Goal: Obtain resource: Download file/media

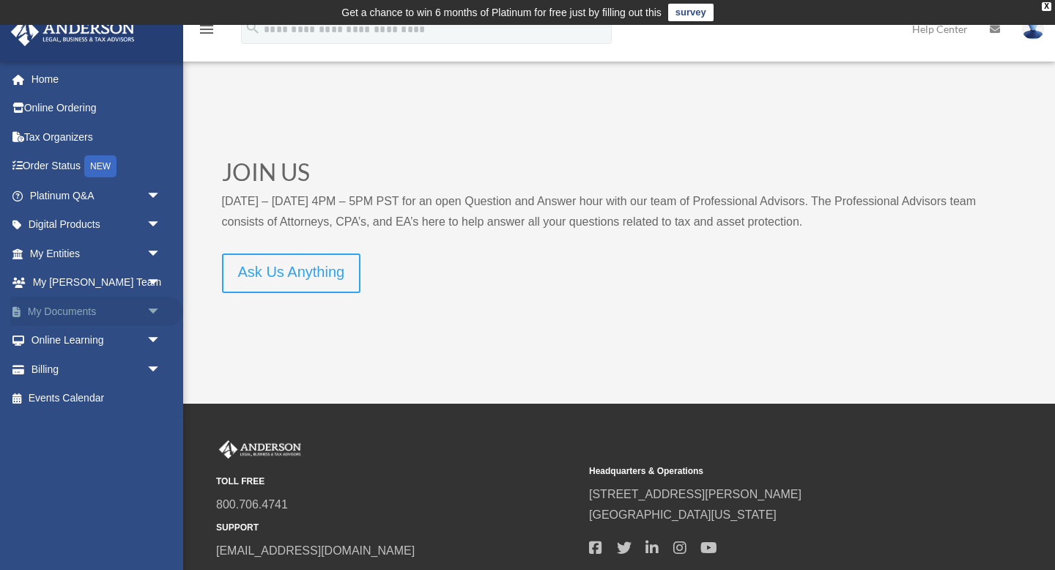
click at [152, 309] on span "arrow_drop_down" at bounding box center [160, 312] width 29 height 30
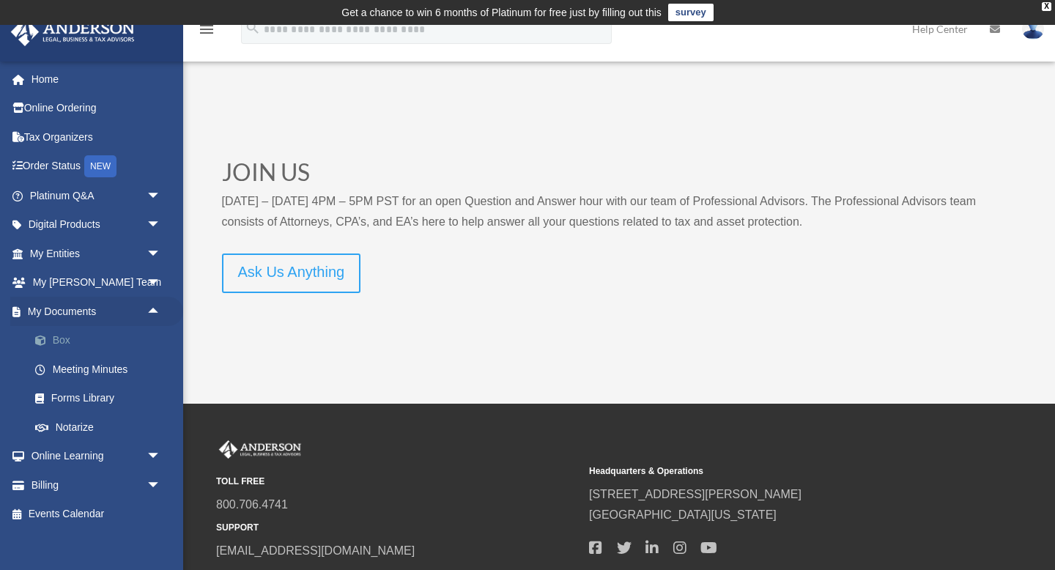
click at [73, 336] on link "Box" at bounding box center [102, 340] width 163 height 29
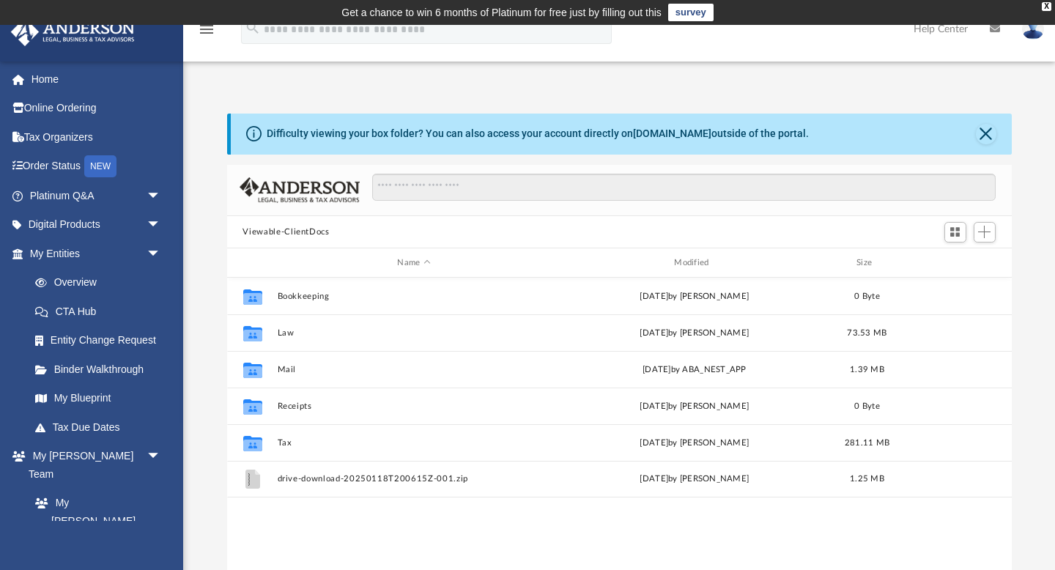
scroll to position [332, 784]
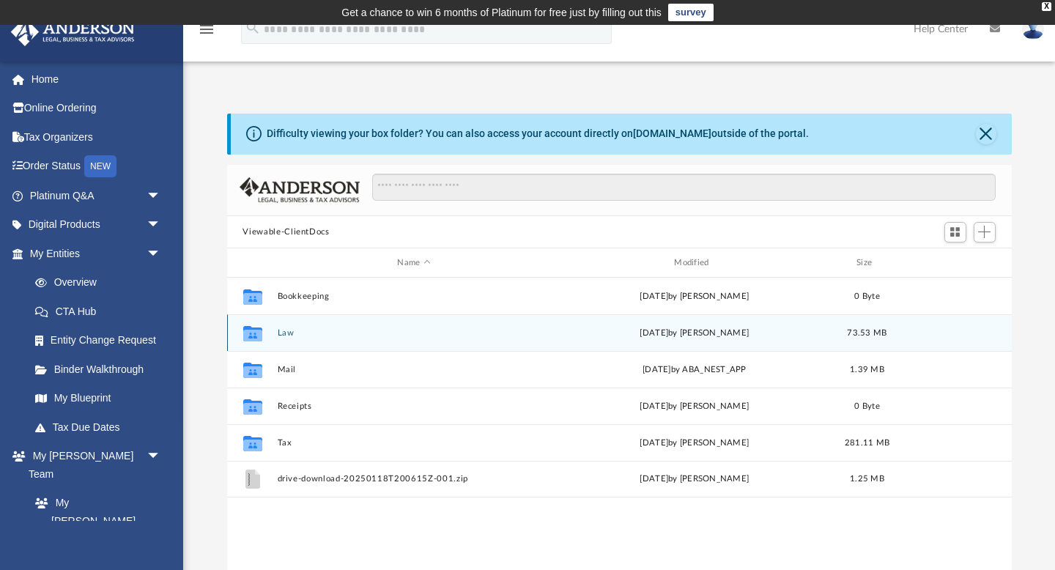
click at [284, 333] on button "Law" at bounding box center [414, 333] width 274 height 10
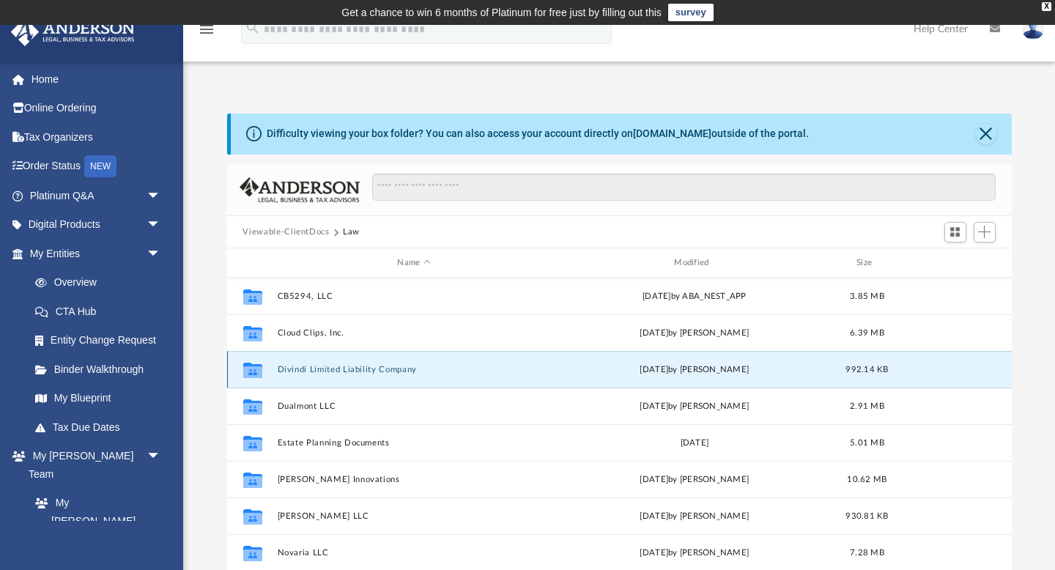
click at [349, 369] on button "Divindi Limited Liability Company" at bounding box center [414, 370] width 274 height 10
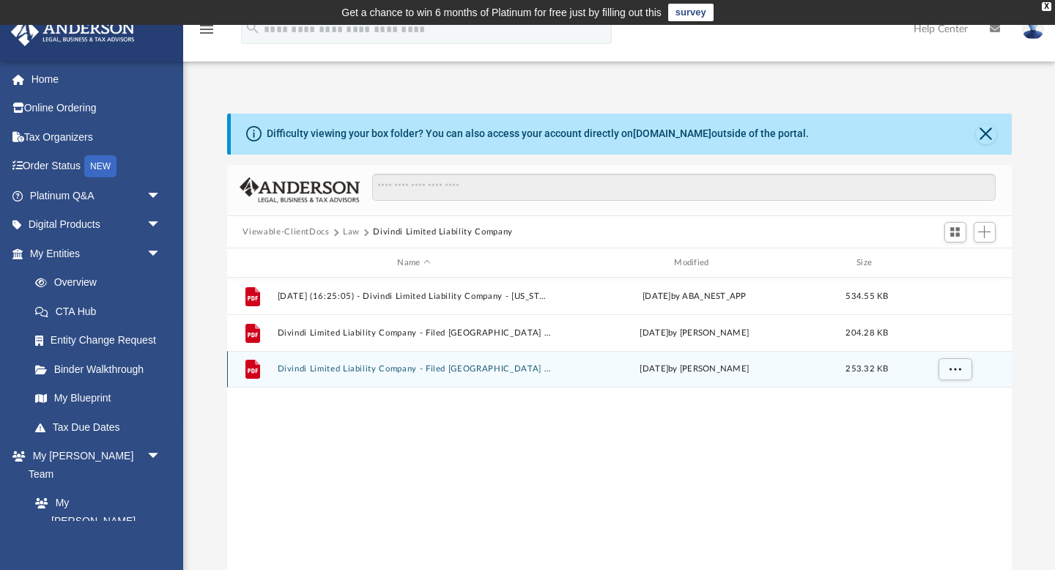
click at [335, 368] on button "Divindi Limited Liability Company - Filed TX RA Change.pdf" at bounding box center [414, 370] width 274 height 10
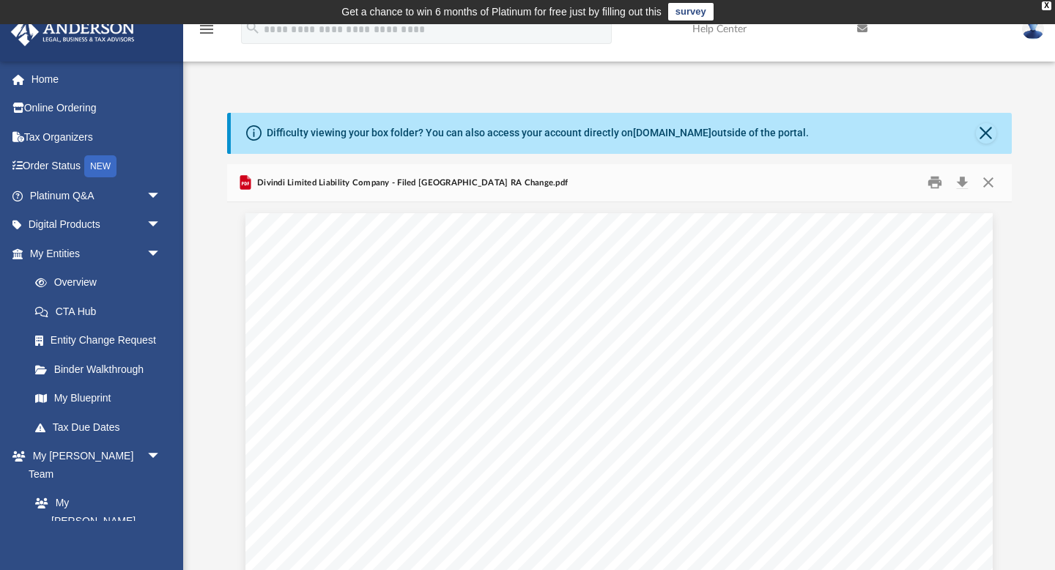
scroll to position [2, 0]
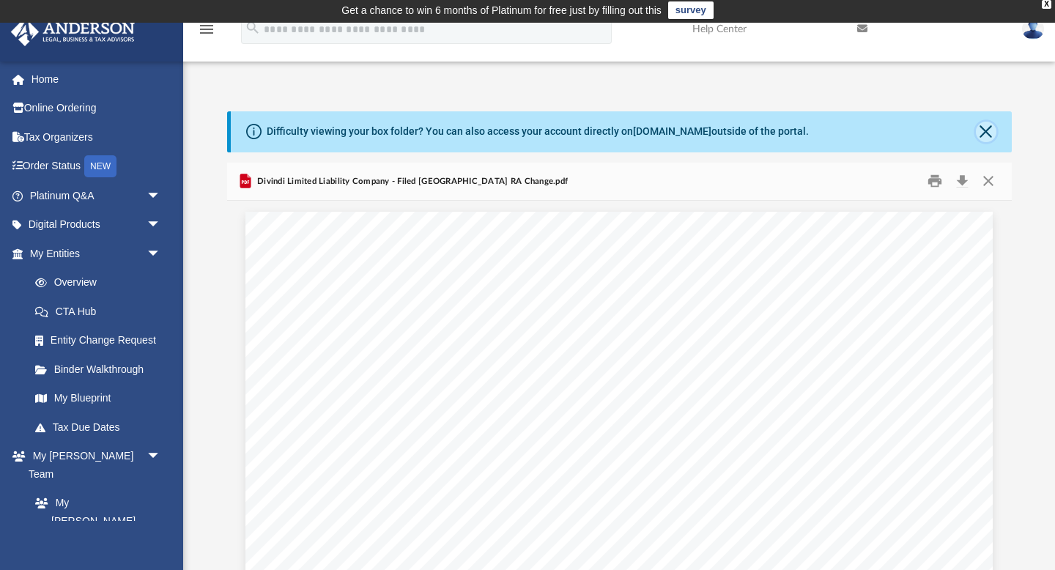
click at [987, 127] on button "Close" at bounding box center [986, 132] width 21 height 21
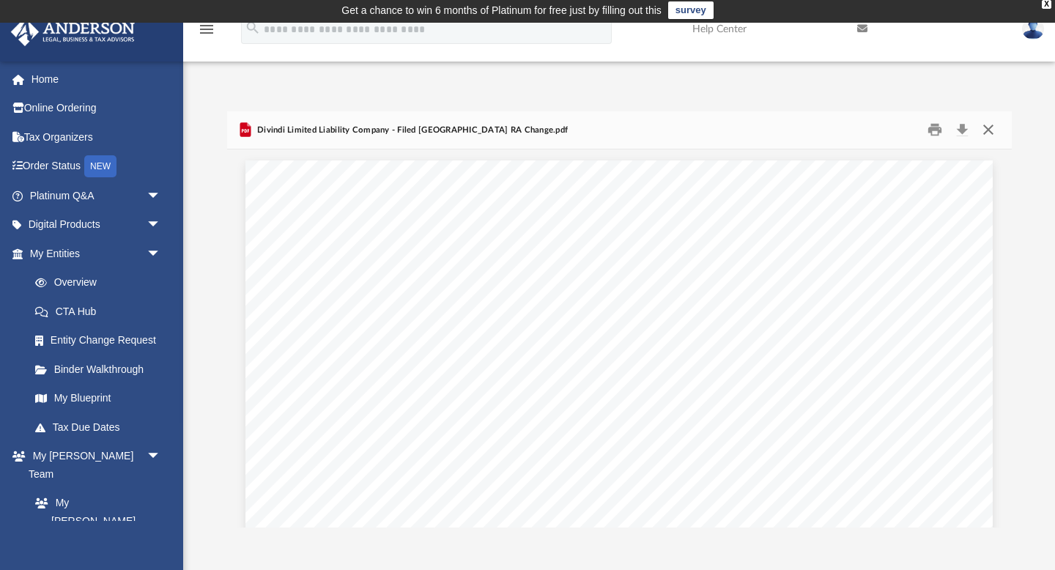
click at [987, 128] on button "Close" at bounding box center [988, 130] width 26 height 23
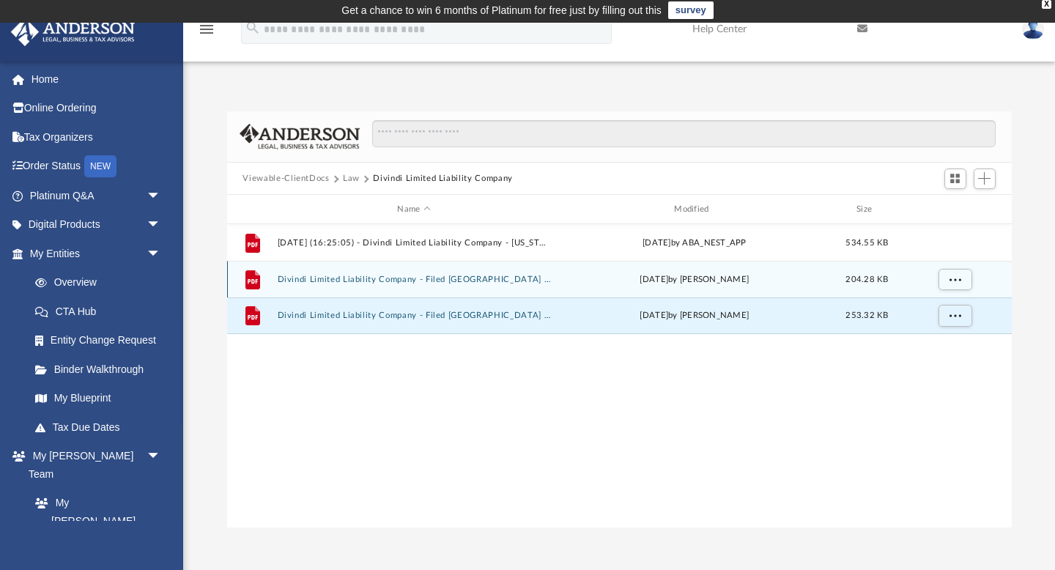
click at [475, 278] on button "Divindi Limited Liability Company - Filed TX PIR 2025.pdf" at bounding box center [414, 280] width 274 height 10
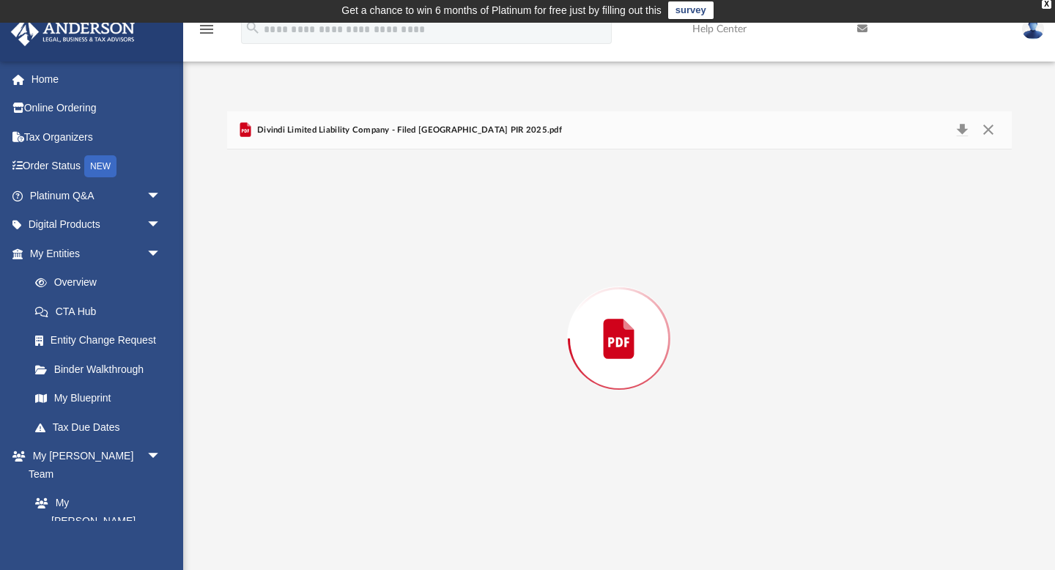
click at [475, 278] on div "Preview" at bounding box center [619, 338] width 784 height 378
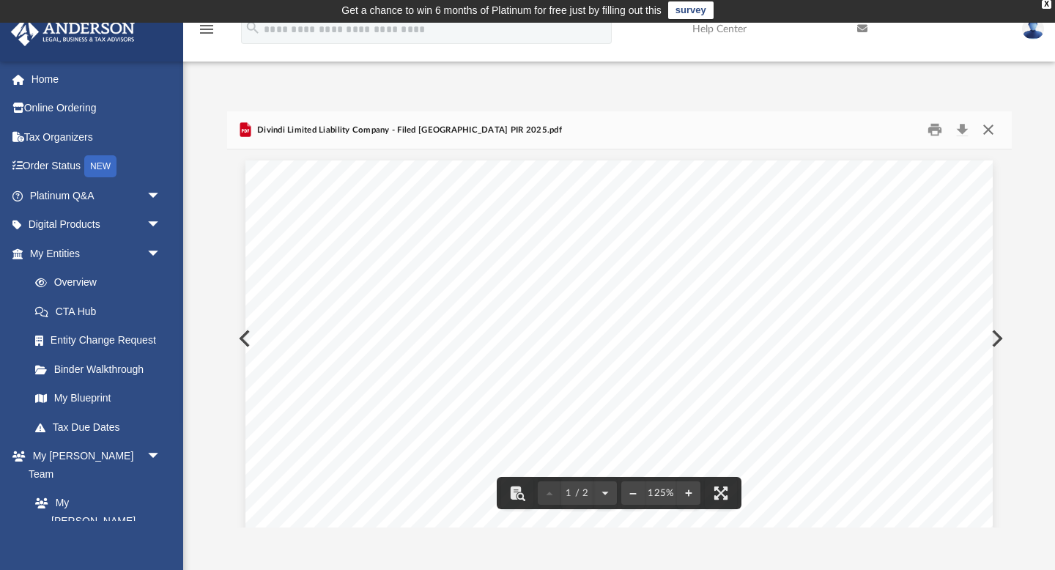
click at [988, 128] on button "Close" at bounding box center [988, 130] width 26 height 23
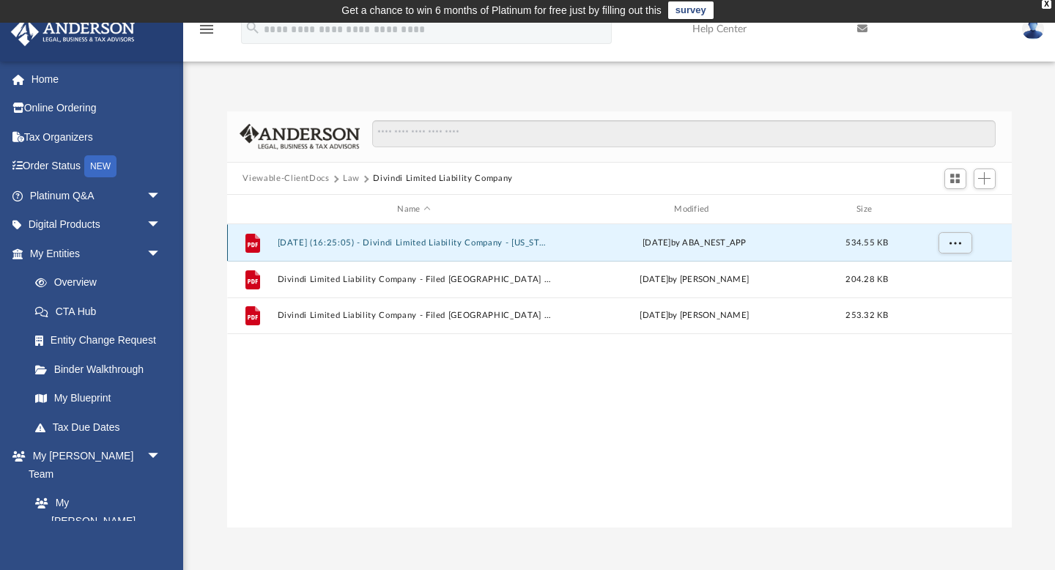
click at [361, 239] on button "2025.02.21 (16:25:05) - Divindi Limited Liability Company - Texas Franchise fro…" at bounding box center [414, 243] width 274 height 10
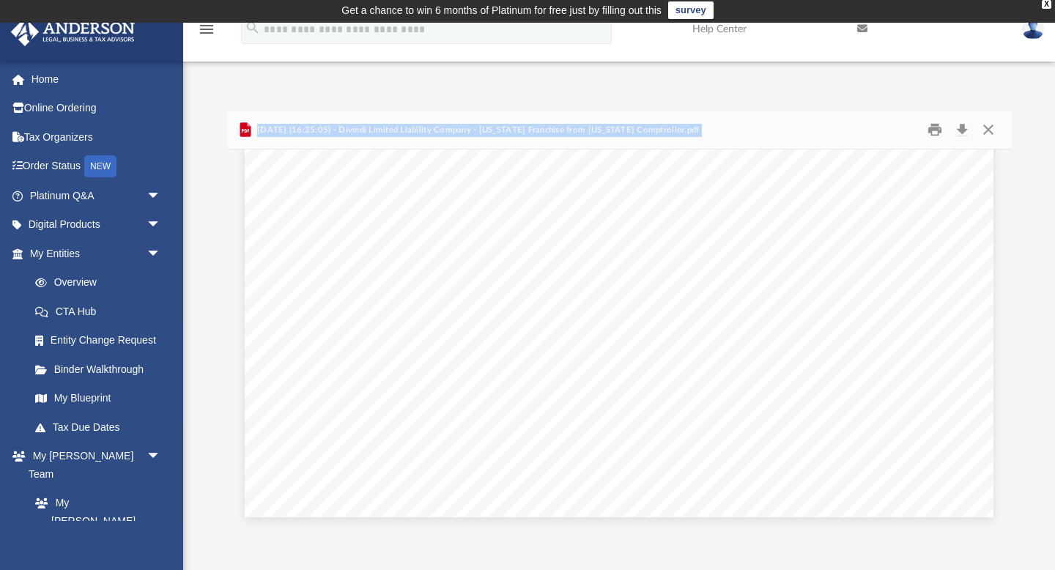
scroll to position [1595, 0]
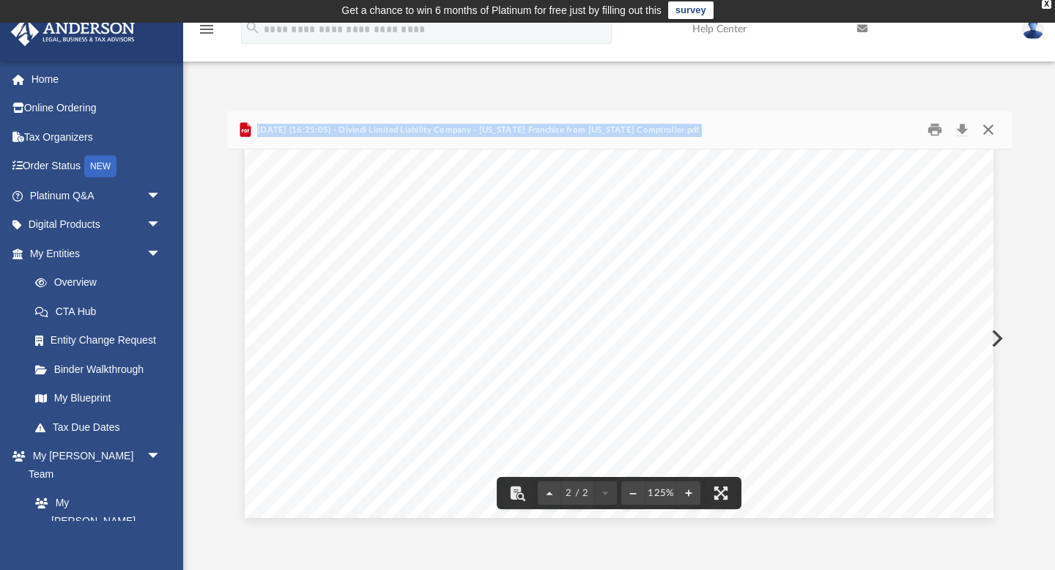
click at [989, 127] on button "Close" at bounding box center [988, 130] width 26 height 23
